Goal: Task Accomplishment & Management: Complete application form

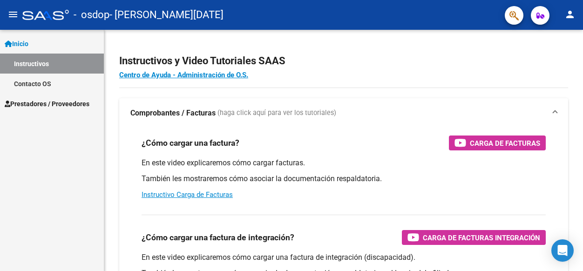
click at [567, 18] on mat-icon "person" at bounding box center [569, 14] width 11 height 11
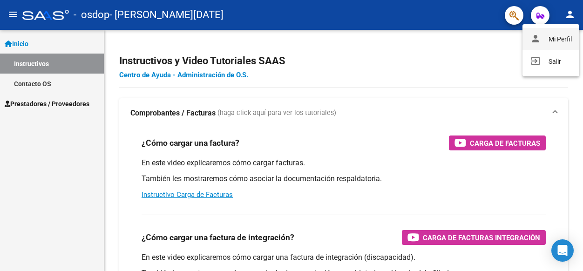
click at [550, 38] on button "person Mi Perfil" at bounding box center [551, 39] width 57 height 22
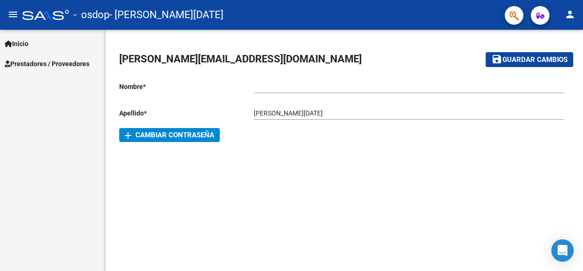
click at [13, 18] on mat-icon "menu" at bounding box center [12, 14] width 11 height 11
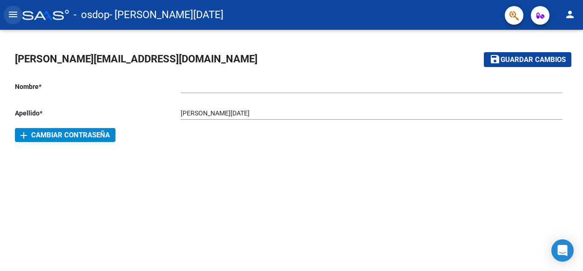
click at [11, 11] on mat-icon "menu" at bounding box center [12, 14] width 11 height 11
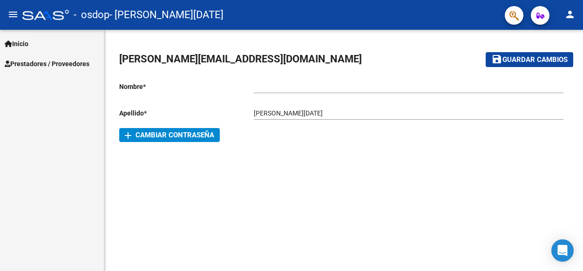
click at [49, 64] on span "Prestadores / Proveedores" at bounding box center [47, 64] width 85 height 10
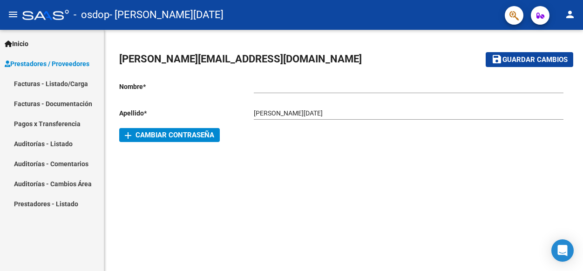
click at [57, 86] on link "Facturas - Listado/Carga" at bounding box center [52, 84] width 104 height 20
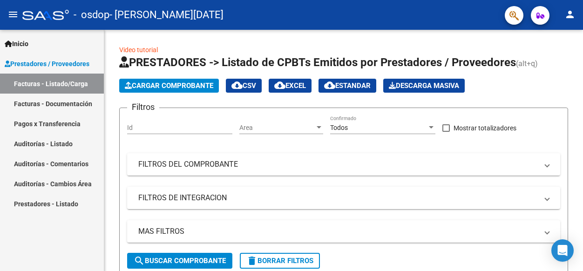
click at [59, 105] on link "Facturas - Documentación" at bounding box center [52, 104] width 104 height 20
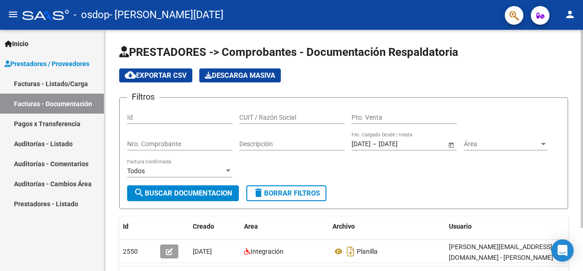
scroll to position [52, 0]
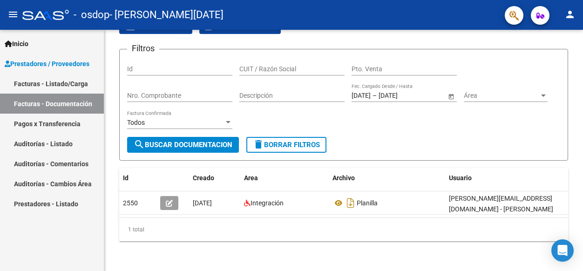
drag, startPoint x: 463, startPoint y: 211, endPoint x: 82, endPoint y: 123, distance: 391.4
click at [58, 124] on link "Pagos x Transferencia" at bounding box center [52, 124] width 104 height 20
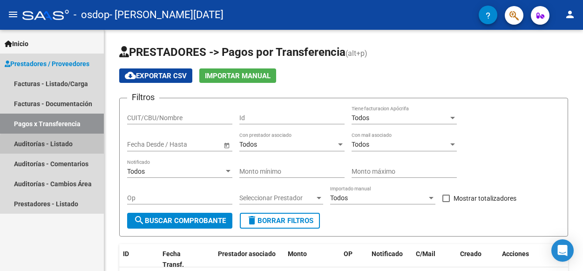
click at [68, 146] on link "Auditorías - Listado" at bounding box center [52, 144] width 104 height 20
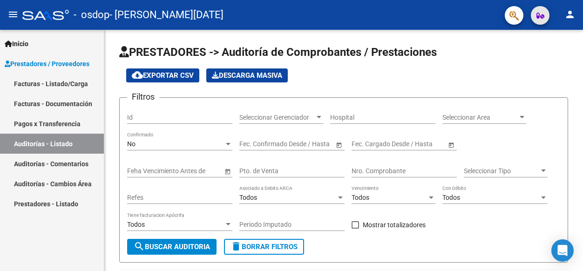
click at [540, 17] on icon "button" at bounding box center [540, 15] width 8 height 7
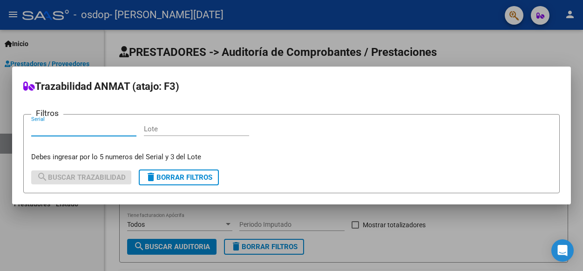
scroll to position [107, 0]
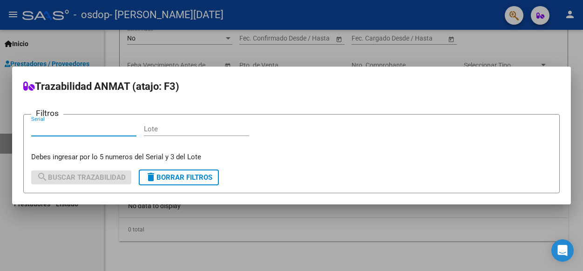
click at [27, 44] on div at bounding box center [291, 135] width 583 height 271
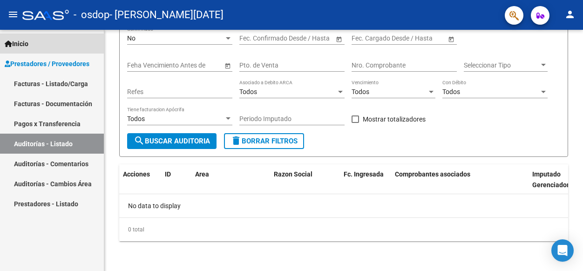
click at [27, 44] on span "Inicio" at bounding box center [17, 44] width 24 height 10
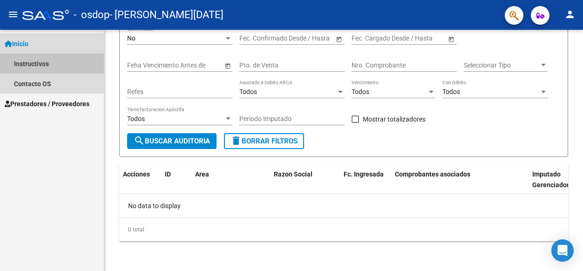
click at [33, 64] on link "Instructivos" at bounding box center [52, 64] width 104 height 20
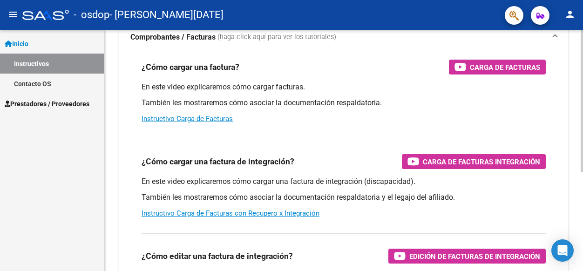
scroll to position [63, 0]
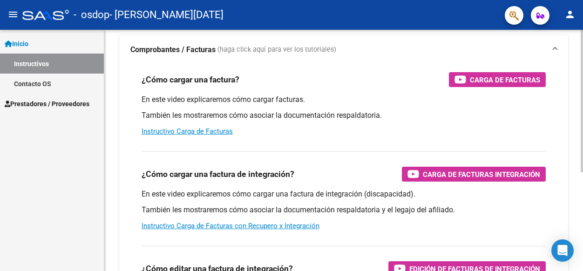
click at [462, 85] on div "Carga de Facturas" at bounding box center [498, 79] width 86 height 15
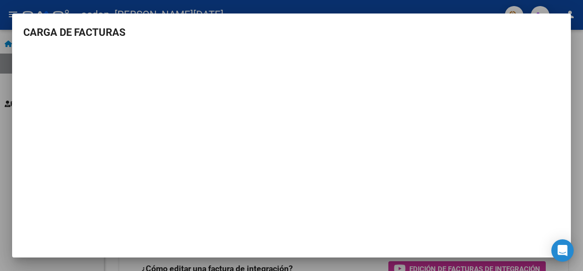
click at [570, 89] on mat-dialog-content "CARGA DE FACTURAS" at bounding box center [291, 134] width 559 height 219
click at [573, 89] on div at bounding box center [291, 135] width 583 height 271
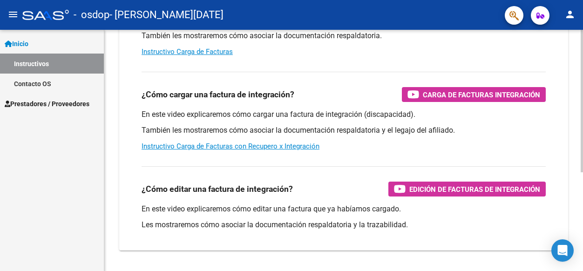
scroll to position [143, 0]
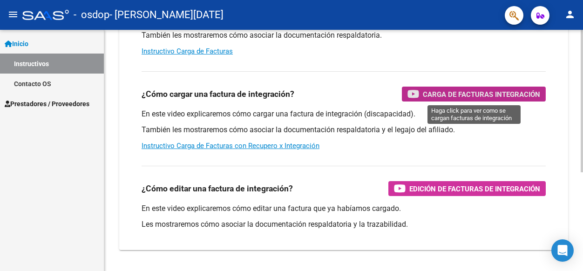
click at [421, 95] on div "Carga de Facturas Integración" at bounding box center [473, 94] width 133 height 15
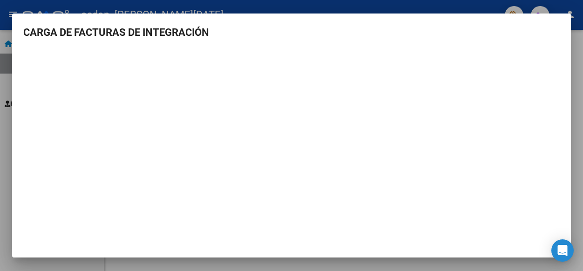
click at [5, 147] on div at bounding box center [291, 135] width 583 height 271
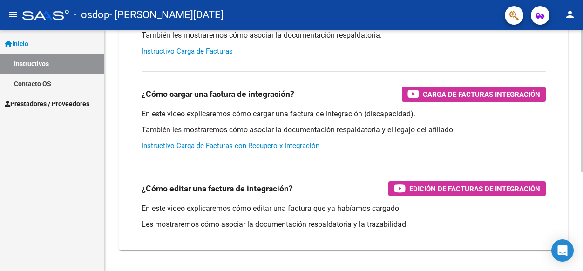
scroll to position [0, 0]
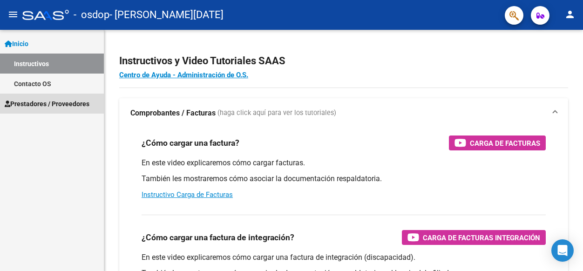
click at [72, 105] on span "Prestadores / Proveedores" at bounding box center [47, 104] width 85 height 10
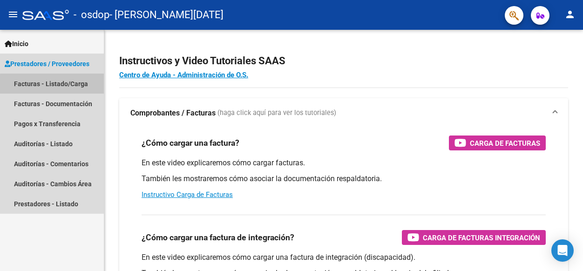
click at [72, 86] on link "Facturas - Listado/Carga" at bounding box center [52, 84] width 104 height 20
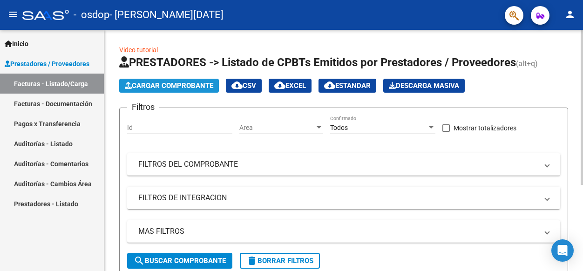
click at [177, 89] on span "Cargar Comprobante" at bounding box center [169, 85] width 88 height 8
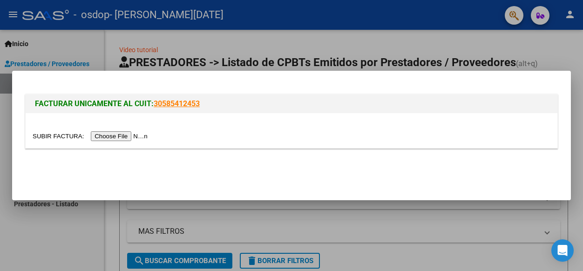
click at [144, 133] on input "file" at bounding box center [92, 136] width 118 height 10
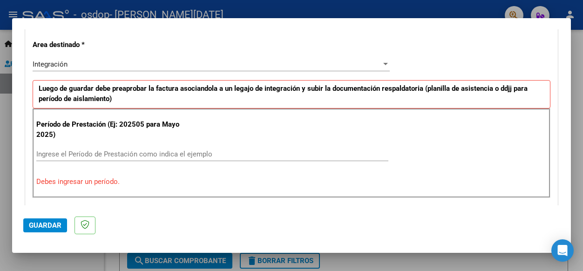
scroll to position [217, 0]
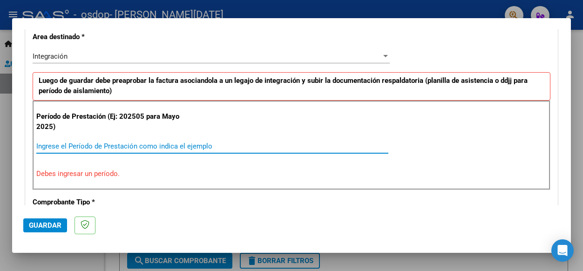
click at [180, 147] on input "Ingrese el Período de Prestación como indica el ejemplo" at bounding box center [212, 146] width 352 height 8
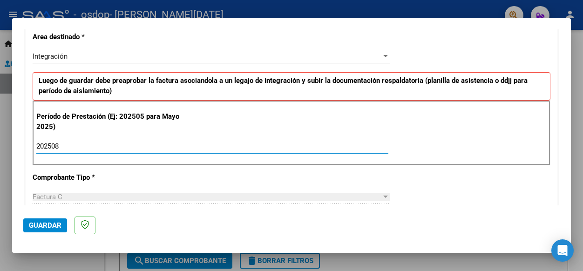
type input "202508"
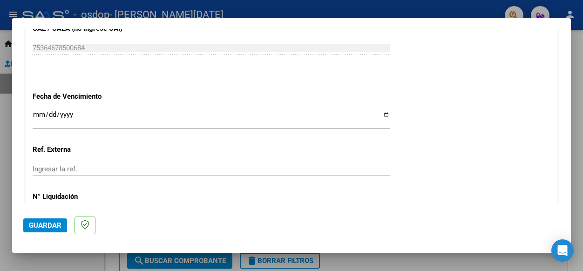
scroll to position [627, 0]
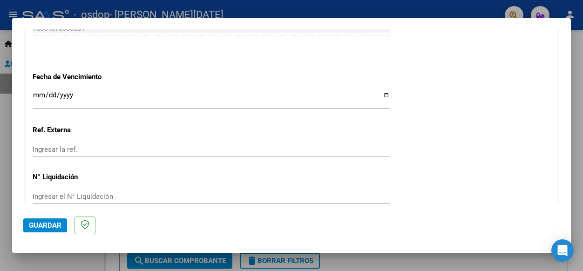
click at [182, 95] on div "Ingresar la fecha" at bounding box center [211, 99] width 357 height 20
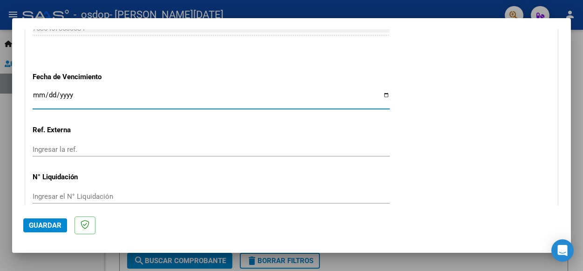
click at [40, 91] on input "Ingresar la fecha" at bounding box center [211, 98] width 357 height 15
click at [65, 91] on input "Ingresar la fecha" at bounding box center [211, 98] width 357 height 15
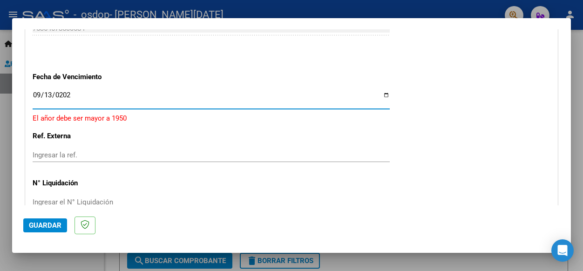
type input "[DATE]"
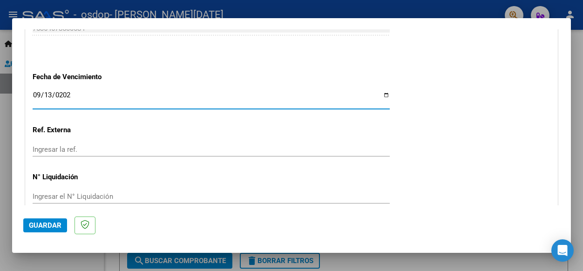
scroll to position [660, 0]
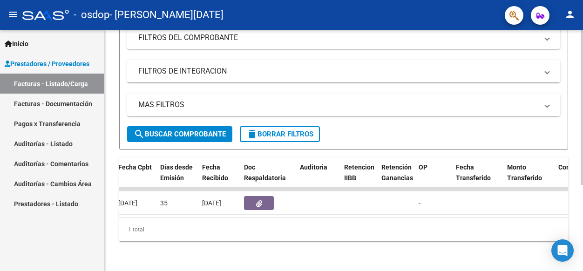
scroll to position [0, 488]
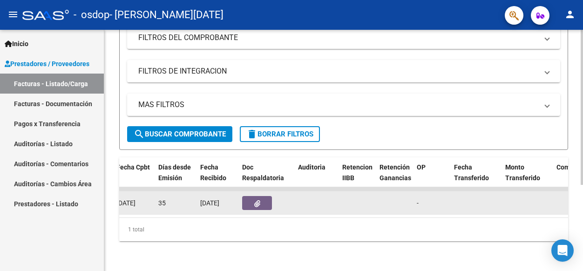
click at [259, 200] on icon "button" at bounding box center [257, 203] width 6 height 7
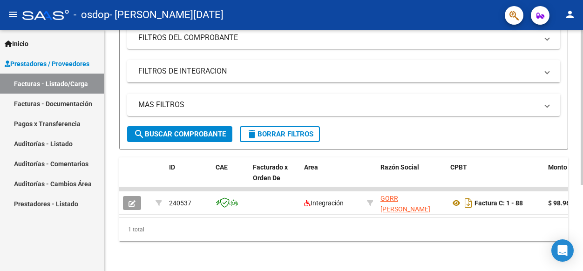
scroll to position [0, 0]
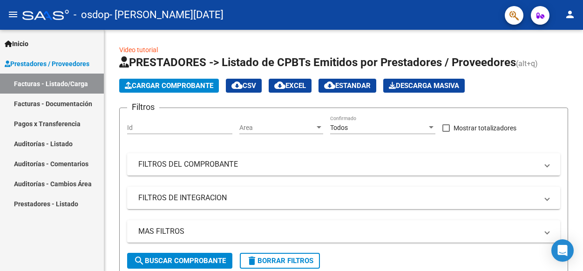
click at [34, 43] on link "Inicio" at bounding box center [52, 44] width 104 height 20
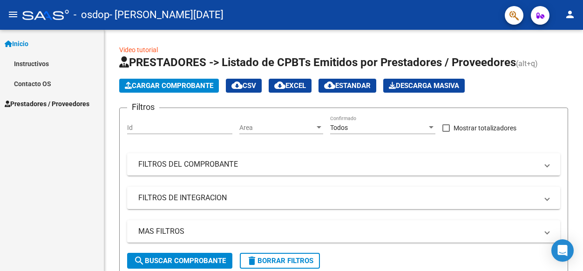
click at [39, 63] on link "Instructivos" at bounding box center [52, 64] width 104 height 20
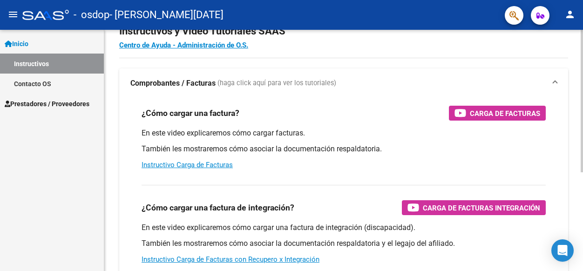
scroll to position [51, 0]
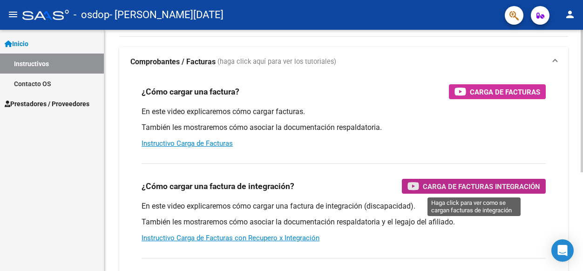
click at [408, 186] on icon "button" at bounding box center [413, 186] width 12 height 11
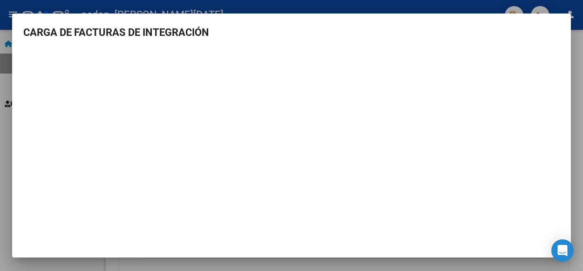
click at [4, 136] on div at bounding box center [291, 135] width 583 height 271
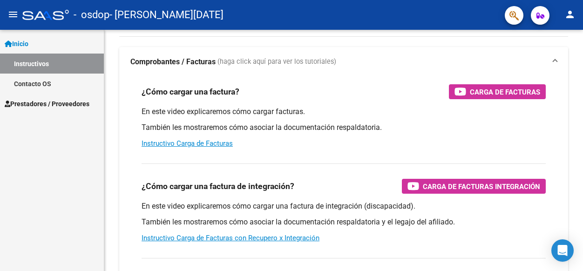
click at [39, 103] on span "Prestadores / Proveedores" at bounding box center [47, 104] width 85 height 10
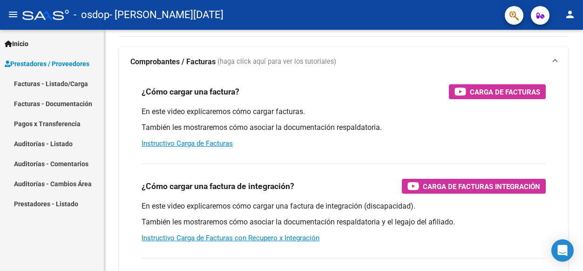
click at [47, 84] on link "Facturas - Listado/Carga" at bounding box center [52, 84] width 104 height 20
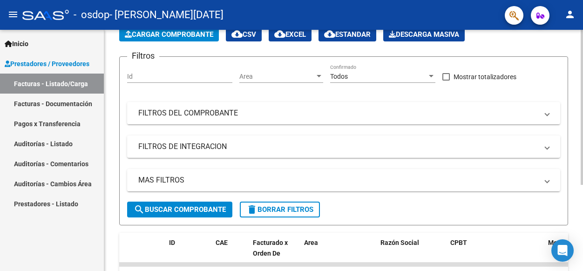
click at [179, 34] on span "Cargar Comprobante" at bounding box center [169, 34] width 88 height 8
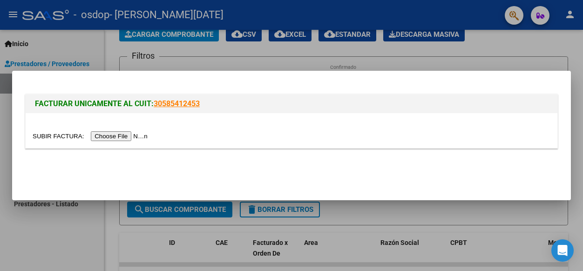
click at [138, 135] on input "file" at bounding box center [92, 136] width 118 height 10
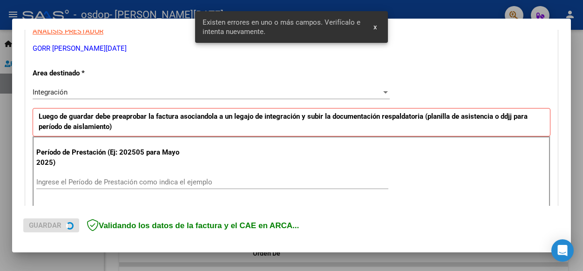
scroll to position [219, 0]
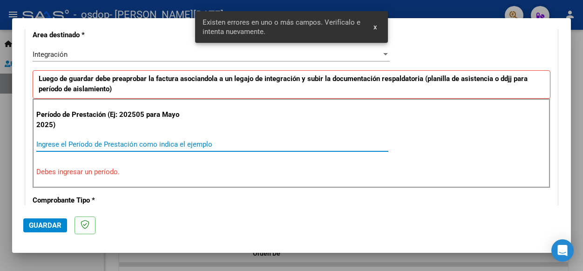
click at [255, 141] on input "Ingrese el Período de Prestación como indica el ejemplo" at bounding box center [212, 144] width 352 height 8
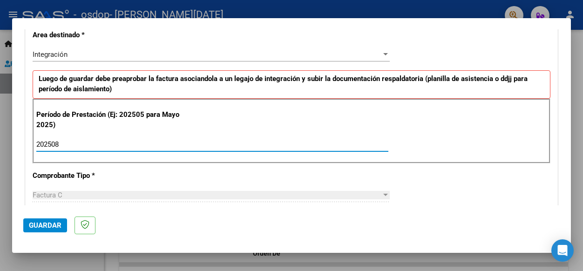
type input "202508"
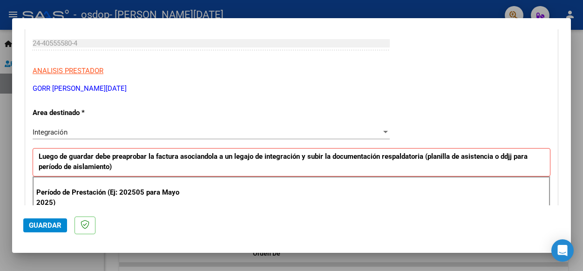
scroll to position [140, 0]
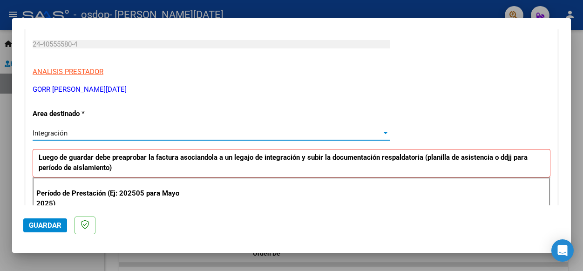
click at [251, 136] on div "Integración" at bounding box center [207, 133] width 349 height 8
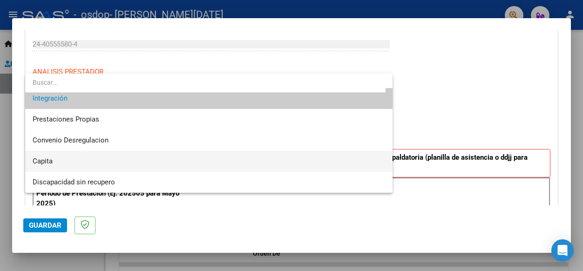
scroll to position [0, 0]
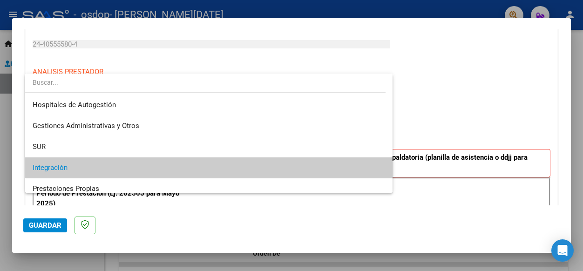
click at [239, 163] on span "Integración" at bounding box center [209, 167] width 353 height 21
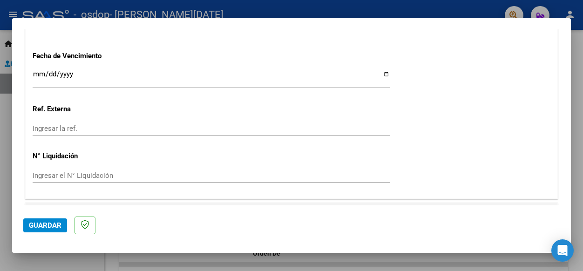
scroll to position [660, 0]
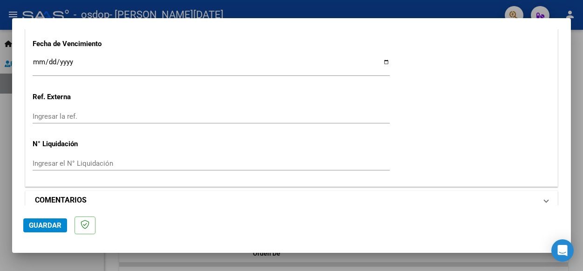
click at [475, 195] on mat-expansion-panel-header "COMENTARIOS" at bounding box center [292, 200] width 532 height 19
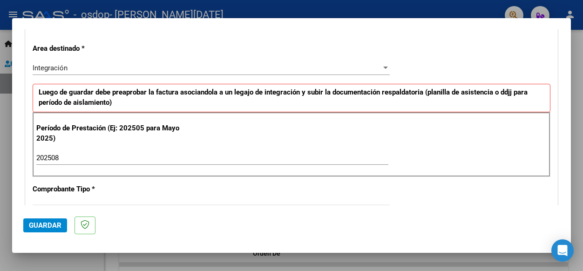
scroll to position [0, 0]
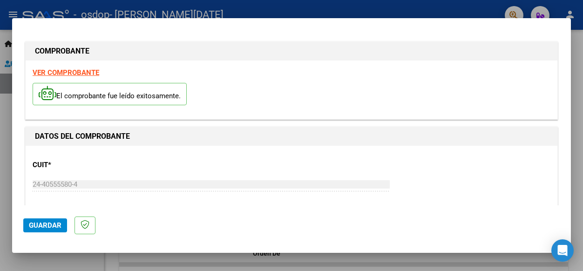
click at [79, 71] on strong "VER COMPROBANTE" at bounding box center [66, 72] width 67 height 8
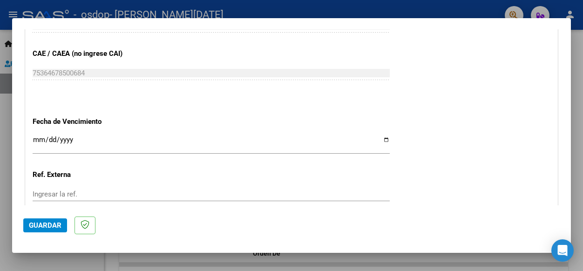
scroll to position [635, 0]
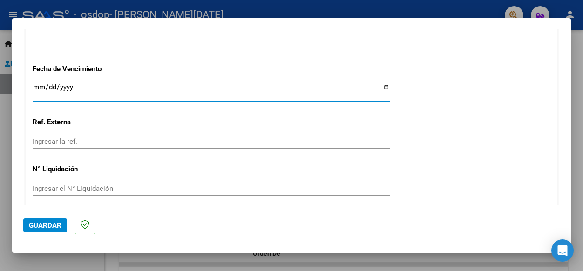
click at [382, 83] on input "Ingresar la fecha" at bounding box center [211, 90] width 357 height 15
click at [380, 83] on input "Ingresar la fecha" at bounding box center [211, 90] width 357 height 15
type input "[DATE]"
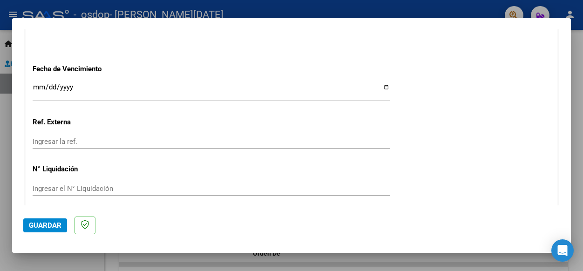
click at [48, 226] on span "Guardar" at bounding box center [45, 225] width 33 height 8
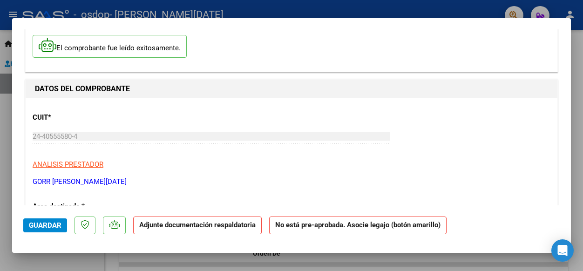
scroll to position [79, 0]
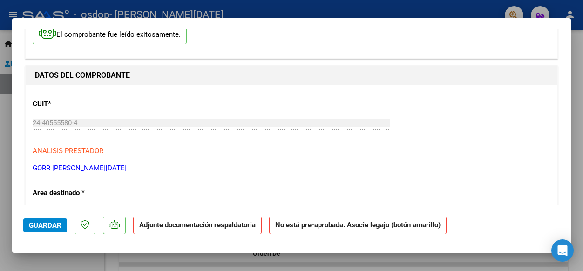
click at [175, 228] on strong "Adjunte documentación respaldatoria" at bounding box center [197, 225] width 116 height 8
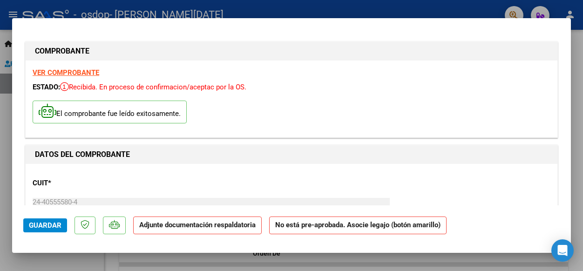
click at [317, 225] on strong "No está pre-aprobada. Asocie legajo (botón amarillo)" at bounding box center [357, 226] width 177 height 18
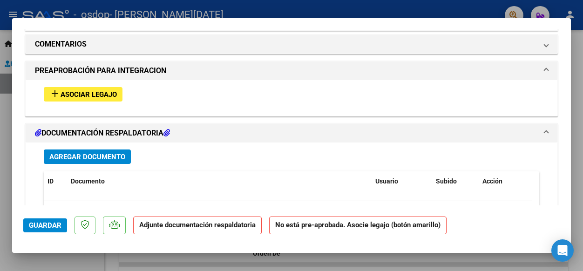
scroll to position [789, 0]
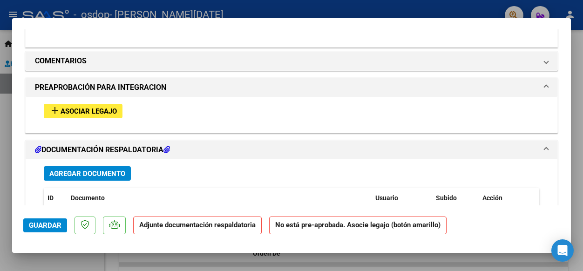
click at [102, 107] on span "Asociar Legajo" at bounding box center [89, 111] width 56 height 8
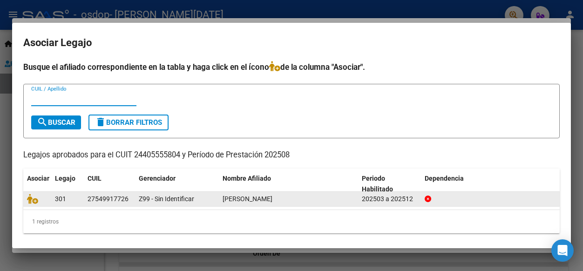
scroll to position [4, 0]
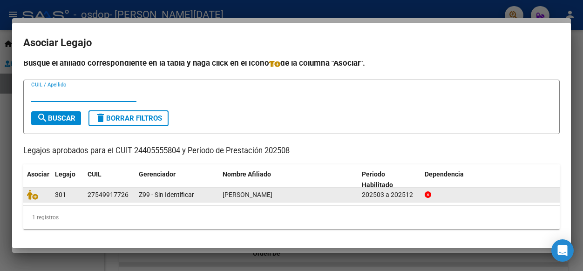
click at [224, 194] on span "[PERSON_NAME]" at bounding box center [248, 194] width 50 height 7
click at [313, 194] on div "[PERSON_NAME]" at bounding box center [289, 195] width 132 height 11
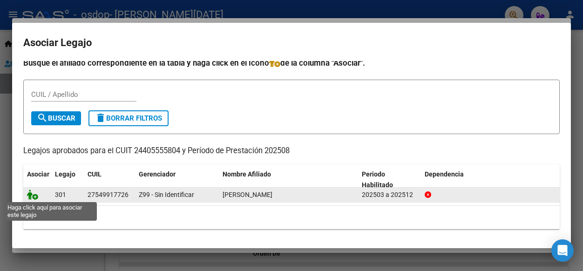
click at [34, 195] on icon at bounding box center [32, 195] width 11 height 10
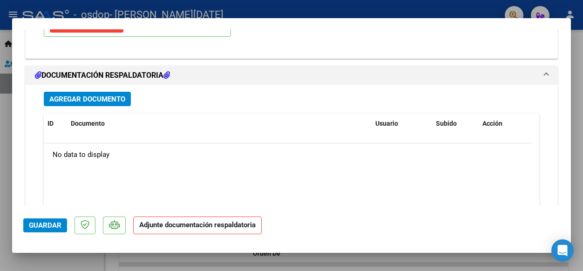
scroll to position [1009, 0]
click at [98, 95] on span "Agregar Documento" at bounding box center [87, 99] width 76 height 8
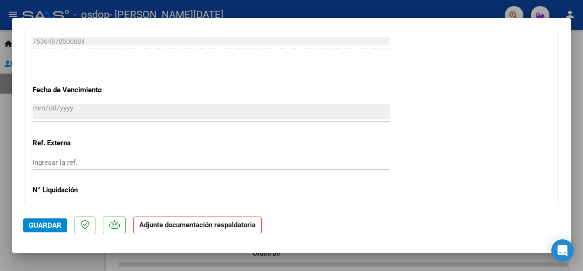
scroll to position [930, 0]
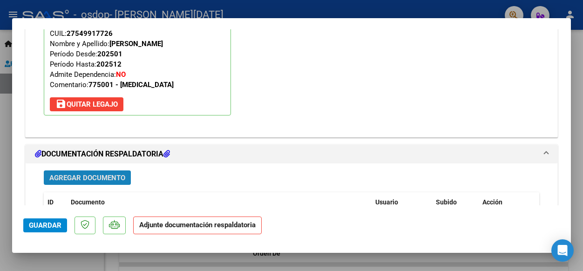
click at [94, 174] on span "Agregar Documento" at bounding box center [87, 178] width 76 height 8
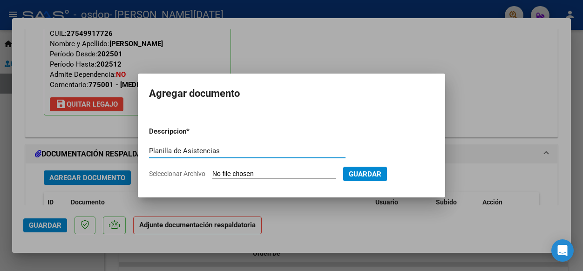
type input "Planilla de Asistencias"
click at [328, 174] on input "Seleccionar Archivo" at bounding box center [273, 174] width 123 height 9
type input "C:\fakepath\TapScanner 08-09-2025-15꞉15 (p3).pdf"
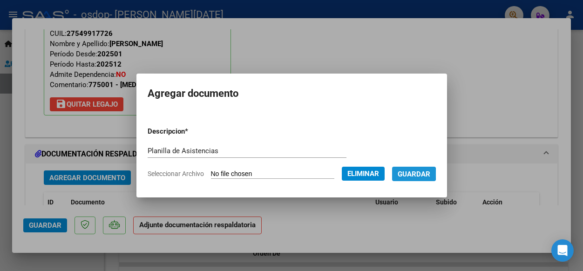
click at [405, 174] on span "Guardar" at bounding box center [414, 174] width 33 height 8
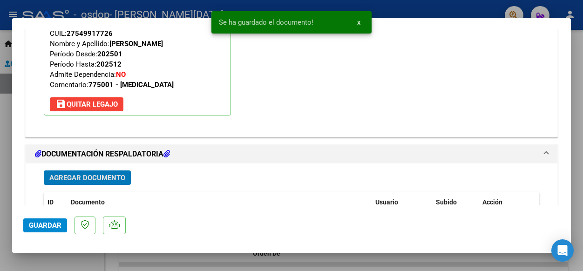
click at [113, 174] on span "Agregar Documento" at bounding box center [87, 178] width 76 height 8
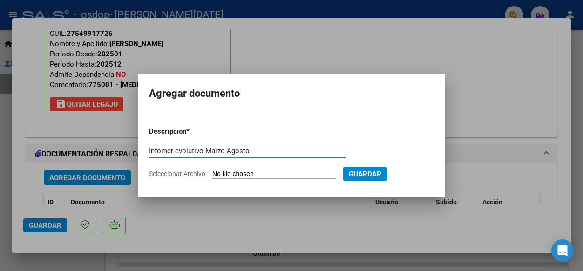
click at [172, 152] on input "Infomer evolutivo Marzo-Agosto" at bounding box center [247, 151] width 197 height 8
type input "Infome evolutivo Marzo-Agosto"
click at [290, 176] on input "Seleccionar Archivo" at bounding box center [273, 174] width 123 height 9
type input "C:\fakepath\TapScanner 08-09-2025-15꞉15 (p2).pdf"
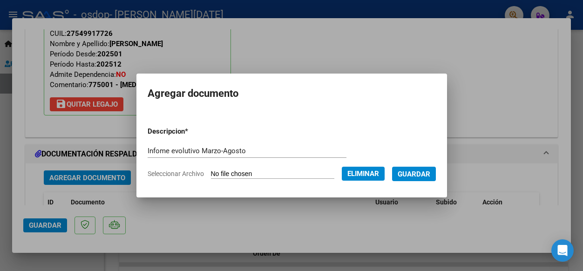
click at [154, 154] on input "Infome evolutivo Marzo-Agosto" at bounding box center [247, 151] width 199 height 8
type input "Infome evolutivo Marzo-Agosto"
click at [411, 170] on span "Guardar" at bounding box center [414, 174] width 33 height 8
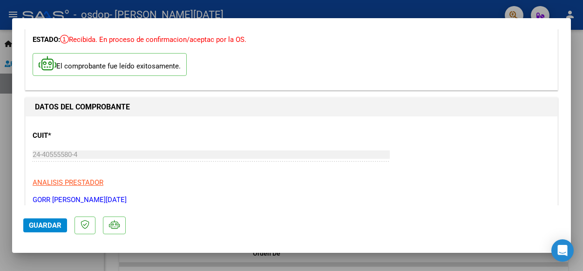
scroll to position [0, 0]
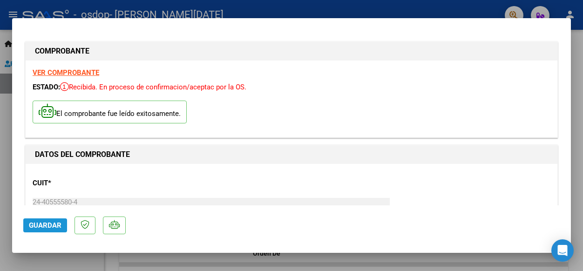
click at [41, 223] on span "Guardar" at bounding box center [45, 225] width 33 height 8
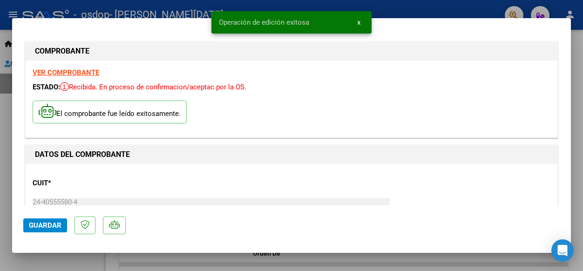
click at [574, 114] on div at bounding box center [291, 135] width 583 height 271
